Goal: Obtain resource: Obtain resource

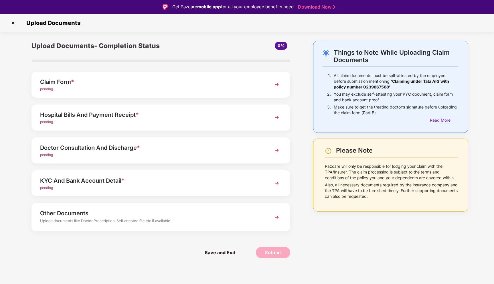
click at [276, 86] on img at bounding box center [277, 84] width 10 height 10
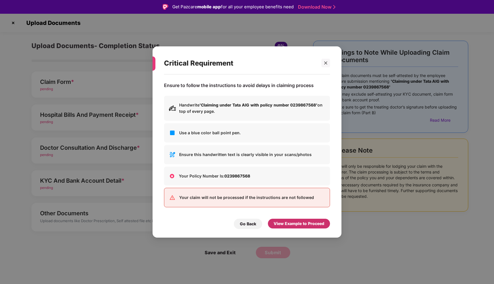
click at [294, 224] on div "View Example to Proceed" at bounding box center [299, 223] width 51 height 6
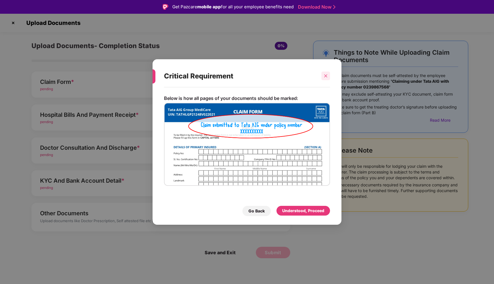
click at [326, 78] on div at bounding box center [325, 76] width 9 height 9
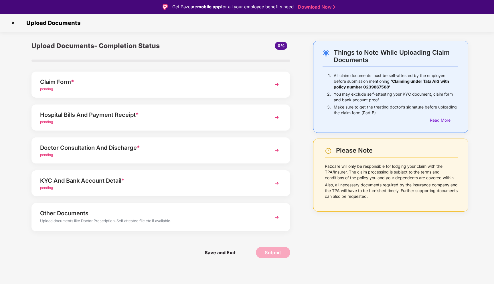
click at [273, 117] on img at bounding box center [277, 117] width 10 height 10
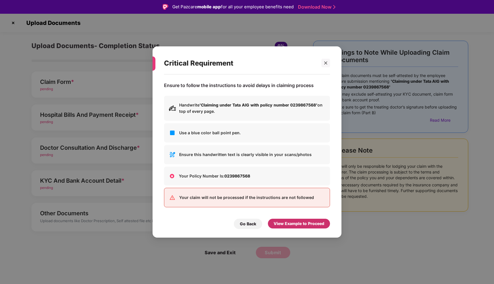
click at [300, 224] on div "View Example to Proceed" at bounding box center [299, 223] width 51 height 6
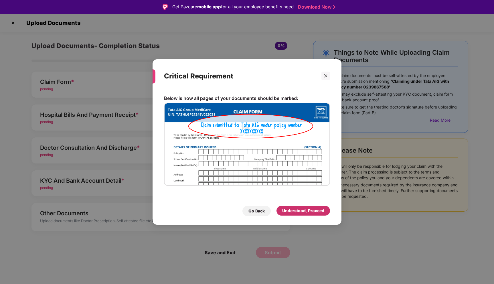
click at [307, 212] on div "Understood, Proceed" at bounding box center [303, 210] width 42 height 6
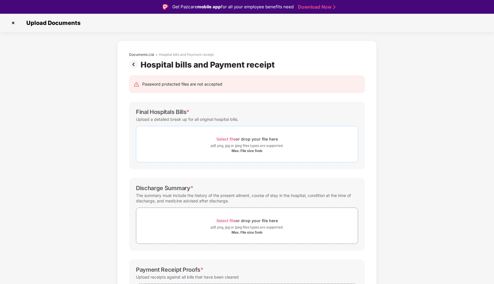
click at [273, 139] on div "Select file or drop your file here" at bounding box center [247, 139] width 62 height 8
click at [134, 62] on img at bounding box center [134, 64] width 11 height 9
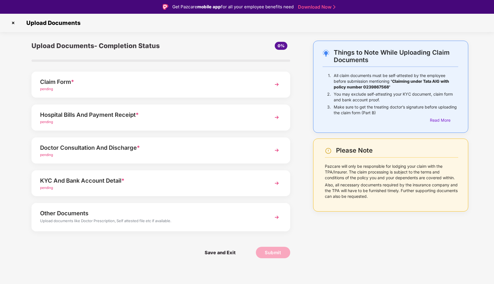
click at [278, 149] on img at bounding box center [277, 150] width 10 height 10
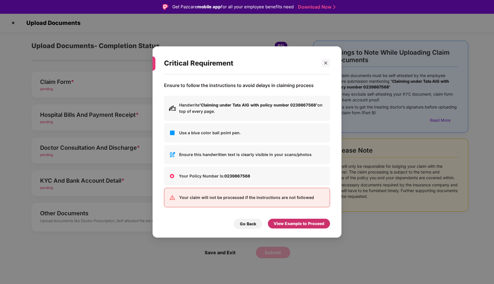
click at [282, 224] on div "View Example to Proceed" at bounding box center [299, 223] width 51 height 6
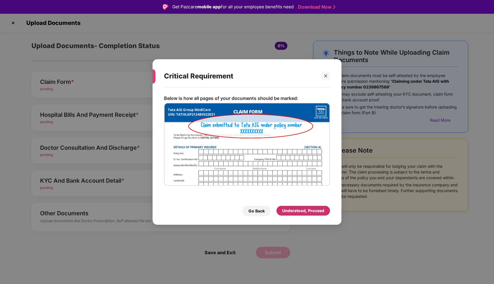
click at [292, 213] on div "Understood, Proceed" at bounding box center [303, 210] width 42 height 6
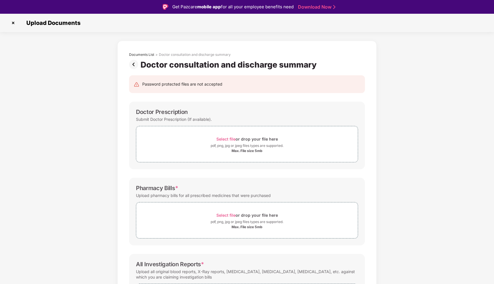
click at [135, 64] on img at bounding box center [134, 64] width 11 height 9
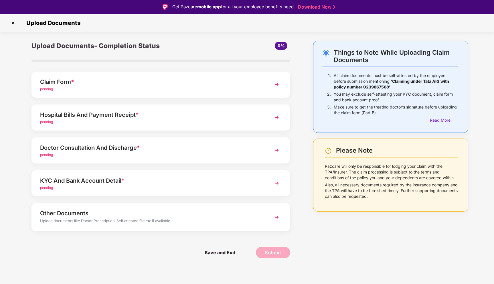
click at [276, 181] on img at bounding box center [277, 183] width 10 height 10
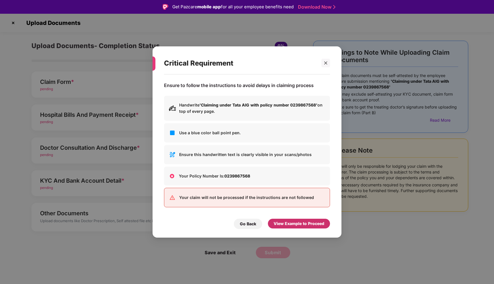
click at [286, 222] on div "View Example to Proceed" at bounding box center [299, 223] width 51 height 6
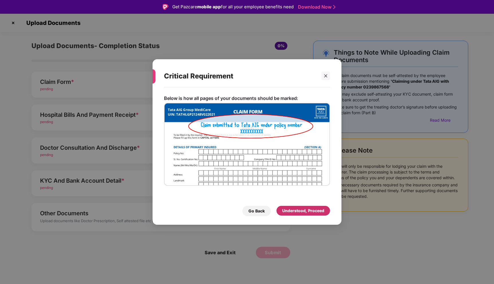
click at [291, 208] on div "Understood, Proceed" at bounding box center [303, 210] width 42 height 6
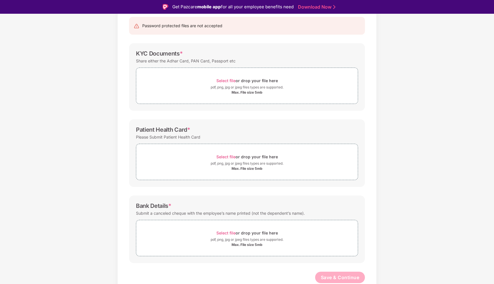
scroll to position [14, 0]
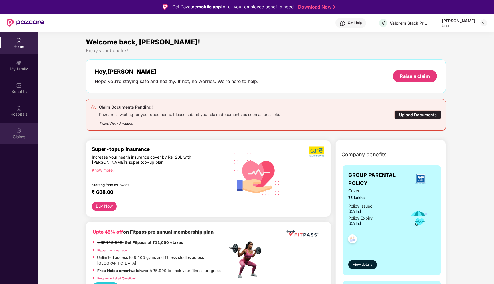
click at [23, 127] on div "Claims" at bounding box center [19, 132] width 38 height 21
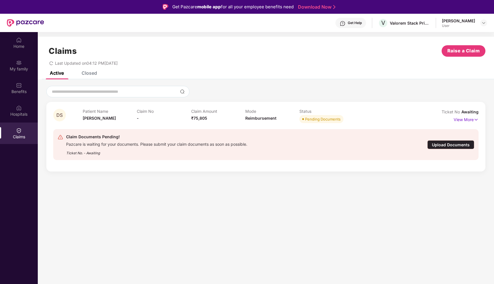
click at [445, 145] on div "Upload Documents" at bounding box center [450, 144] width 47 height 9
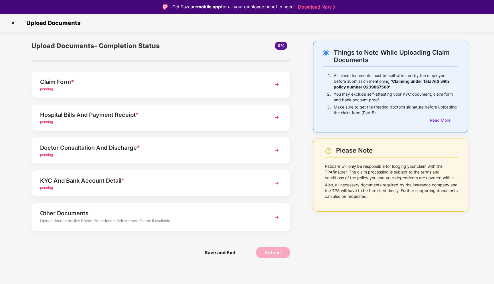
click at [278, 218] on img at bounding box center [277, 217] width 10 height 10
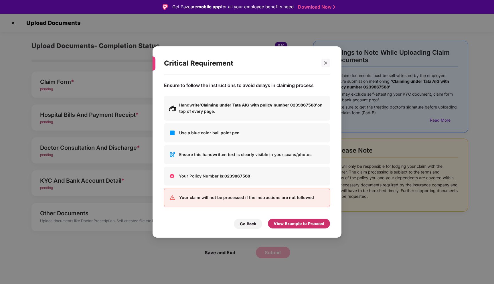
click at [292, 223] on div "View Example to Proceed" at bounding box center [299, 223] width 51 height 6
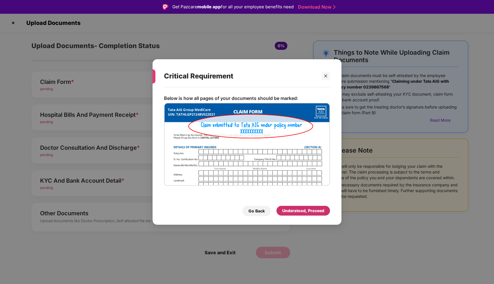
click at [295, 210] on div "Understood, Proceed" at bounding box center [303, 210] width 42 height 6
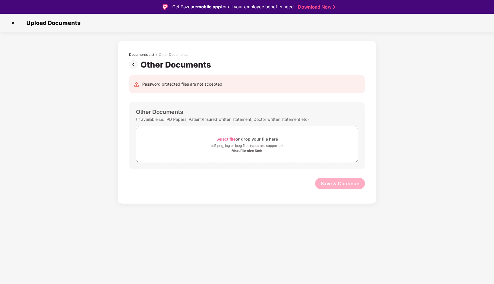
click at [135, 66] on img at bounding box center [134, 64] width 11 height 9
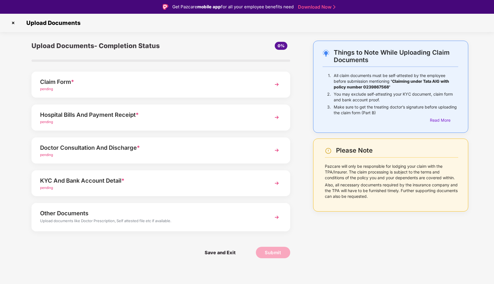
click at [278, 119] on img at bounding box center [277, 117] width 10 height 10
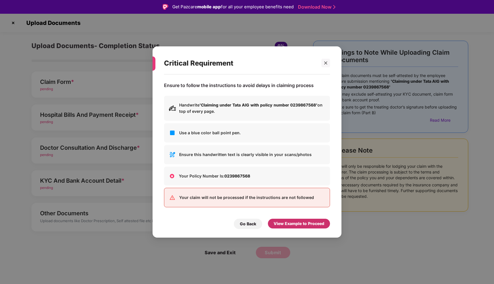
click at [296, 224] on div "View Example to Proceed" at bounding box center [299, 223] width 51 height 6
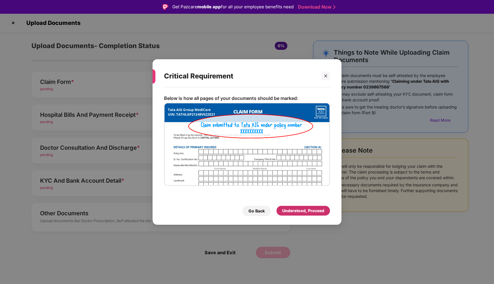
click at [297, 212] on div "Understood, Proceed" at bounding box center [303, 210] width 42 height 6
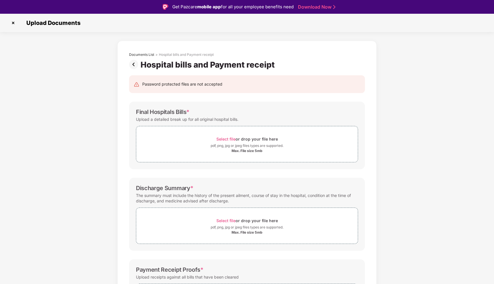
click at [133, 65] on img at bounding box center [134, 64] width 11 height 9
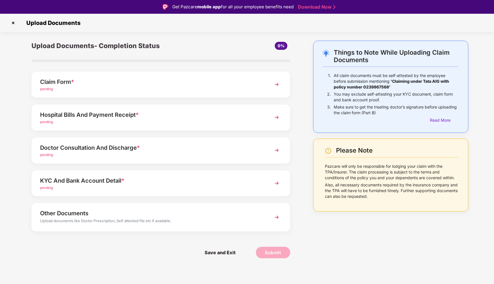
click at [275, 148] on img at bounding box center [277, 150] width 10 height 10
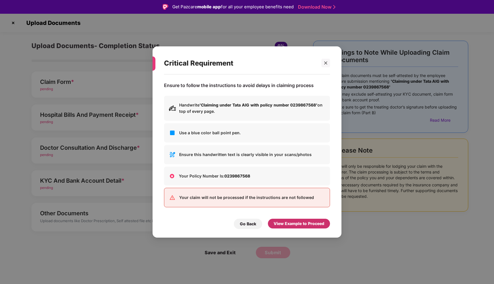
click at [297, 227] on div "View Example to Proceed" at bounding box center [299, 224] width 62 height 10
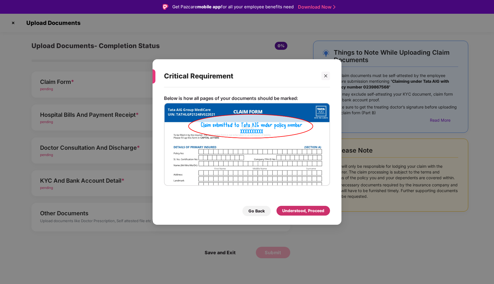
click at [300, 214] on div "Understood, Proceed" at bounding box center [303, 210] width 42 height 6
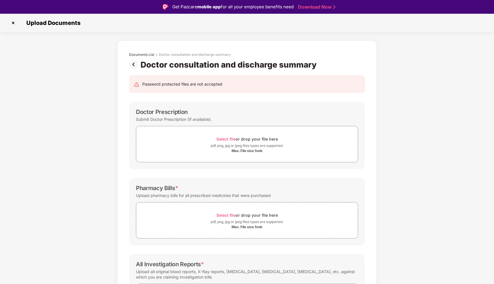
click at [133, 61] on img at bounding box center [134, 64] width 11 height 9
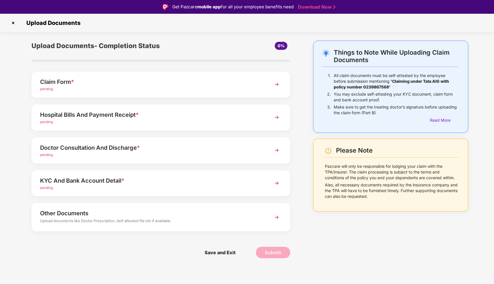
click at [278, 184] on img at bounding box center [277, 183] width 10 height 10
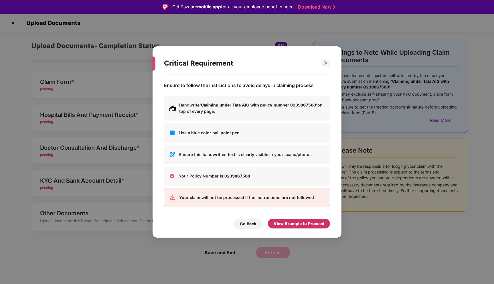
click at [297, 222] on div "View Example to Proceed" at bounding box center [299, 223] width 51 height 6
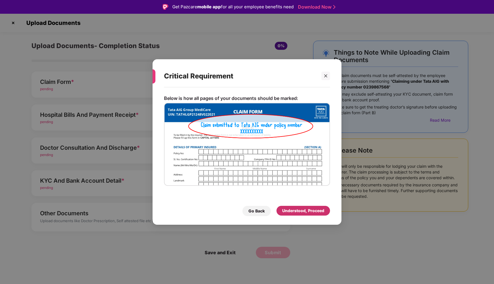
click at [305, 210] on div "Understood, Proceed" at bounding box center [303, 210] width 42 height 6
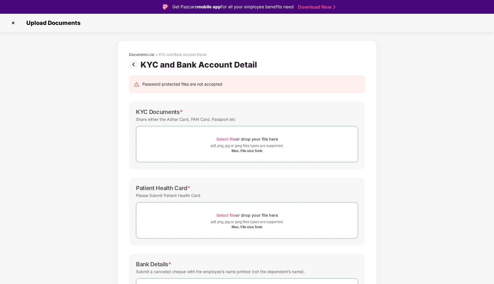
click at [132, 64] on img at bounding box center [134, 64] width 11 height 9
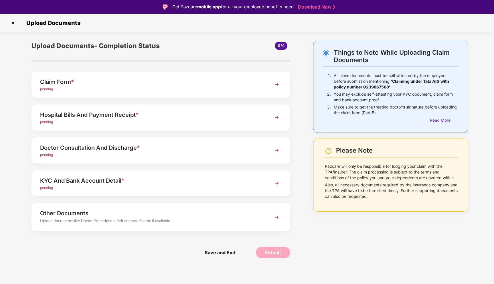
click at [277, 217] on img at bounding box center [277, 217] width 10 height 10
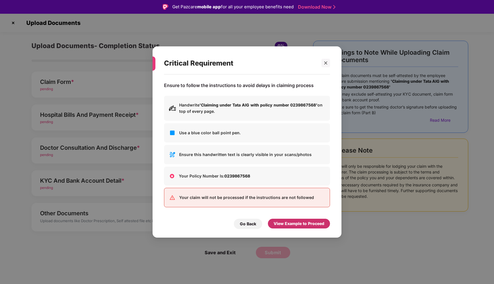
click at [284, 223] on div "View Example to Proceed" at bounding box center [299, 223] width 51 height 6
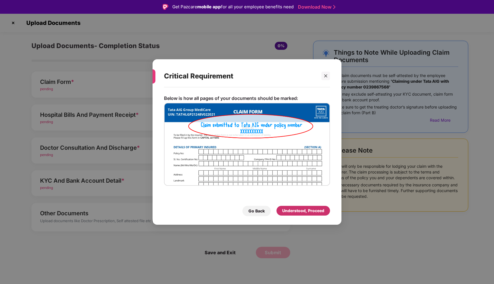
click at [296, 211] on div "Understood, Proceed" at bounding box center [303, 210] width 42 height 6
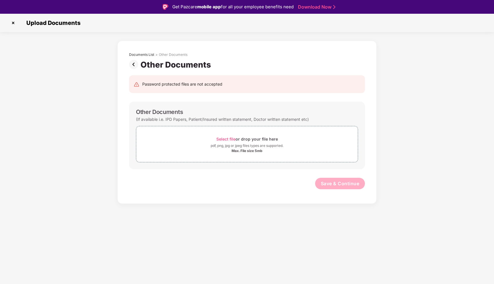
click at [136, 65] on img at bounding box center [134, 64] width 11 height 9
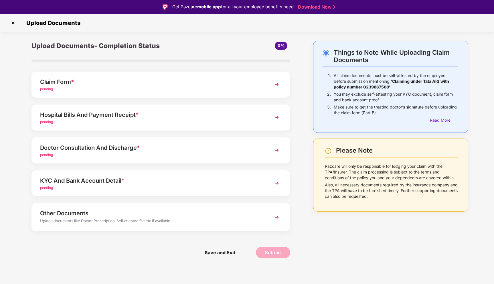
click at [278, 85] on img at bounding box center [277, 84] width 10 height 10
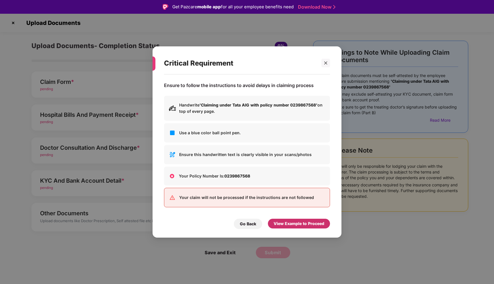
click at [297, 224] on div "View Example to Proceed" at bounding box center [299, 223] width 51 height 6
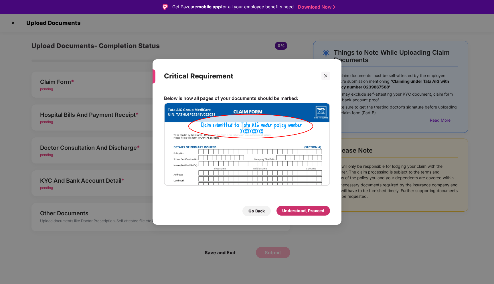
click at [303, 212] on div "Understood, Proceed" at bounding box center [303, 210] width 42 height 6
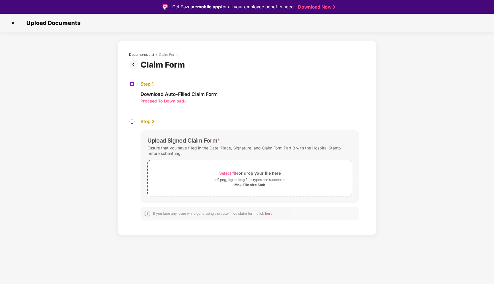
click at [172, 103] on div "Proceed To Download" at bounding box center [163, 100] width 44 height 5
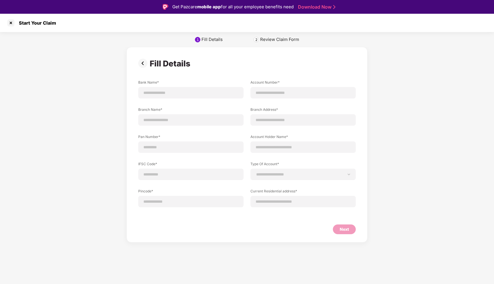
click at [257, 41] on div "2" at bounding box center [256, 39] width 2 height 4
click at [144, 61] on img at bounding box center [143, 63] width 11 height 9
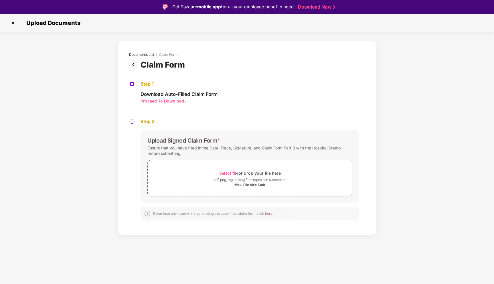
click at [271, 214] on span "here" at bounding box center [268, 213] width 7 height 4
click at [173, 102] on div "Proceed To Download" at bounding box center [163, 100] width 44 height 5
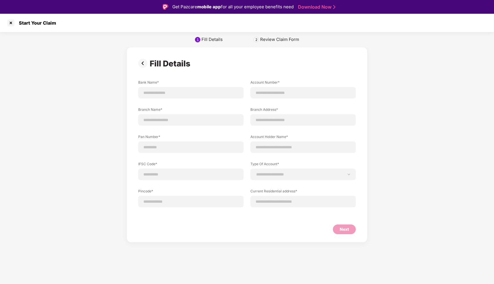
click at [142, 64] on img at bounding box center [143, 63] width 11 height 9
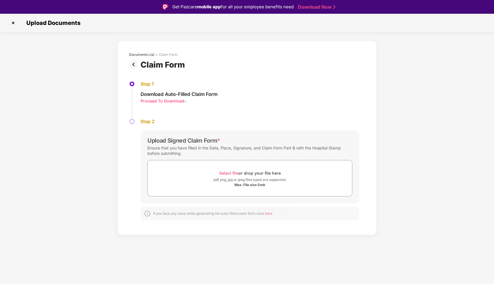
click at [132, 66] on img at bounding box center [134, 64] width 11 height 9
